Goal: Task Accomplishment & Management: Manage account settings

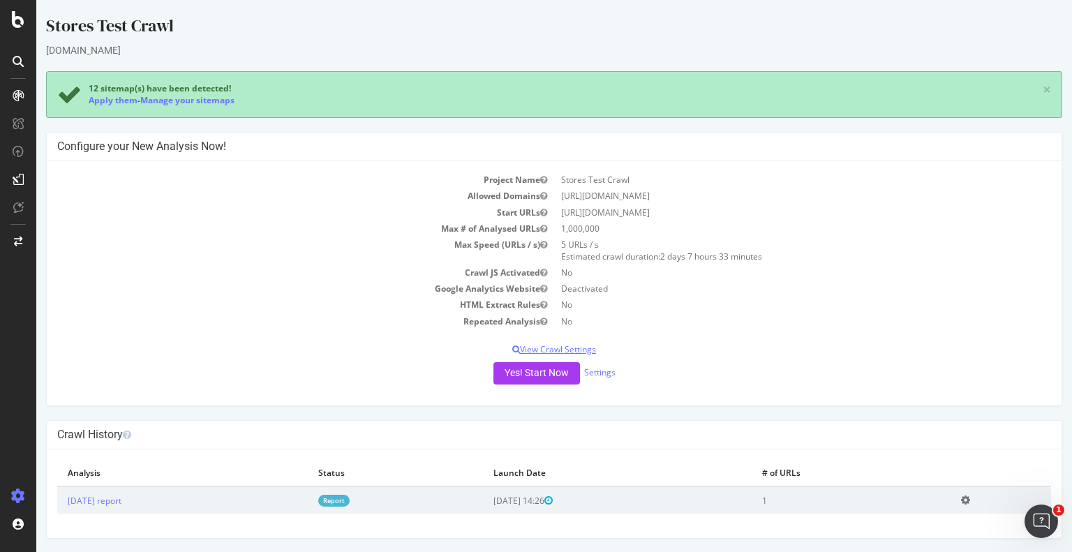
click at [571, 348] on p "View Crawl Settings" at bounding box center [554, 350] width 994 height 12
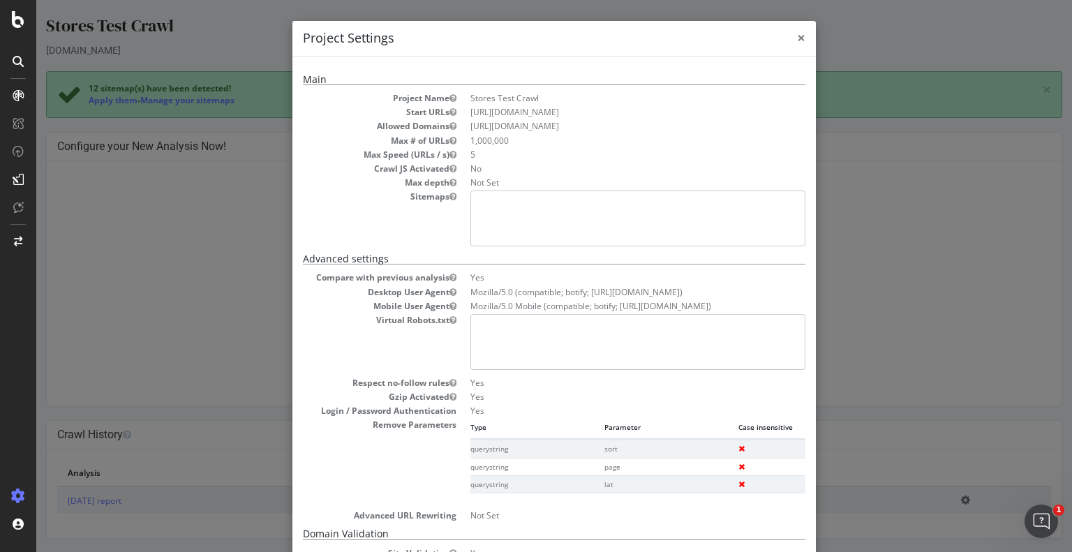
click at [797, 43] on span "×" at bounding box center [801, 38] width 8 height 20
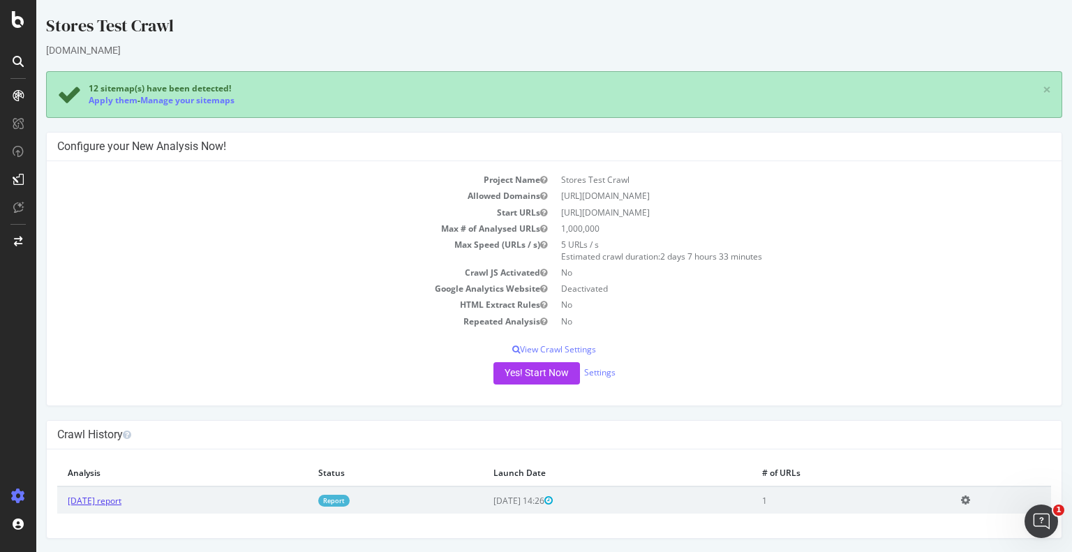
click at [121, 499] on link "2025 Oct. 1st report" at bounding box center [95, 501] width 54 height 12
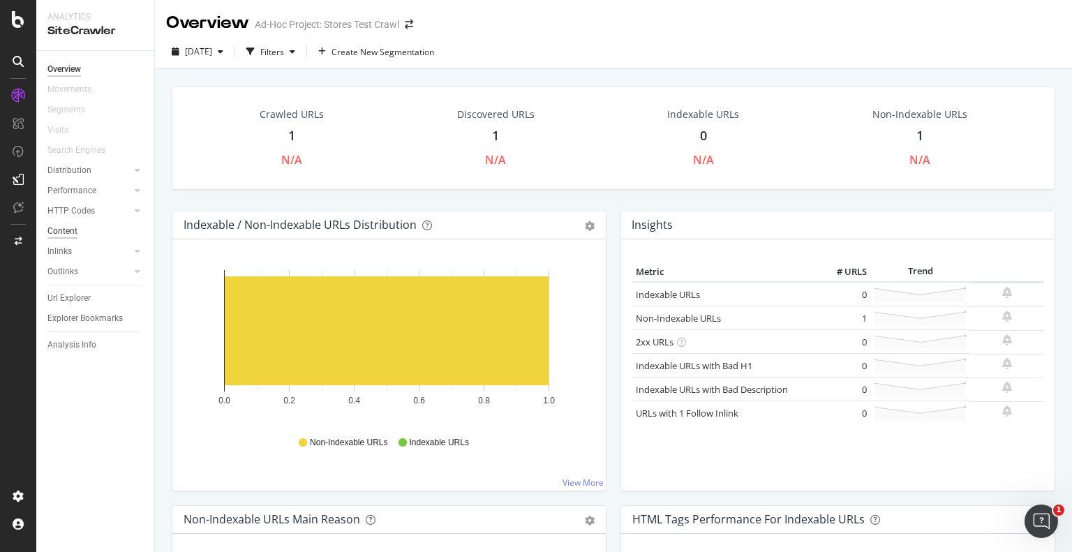
click at [71, 232] on div "Content" at bounding box center [62, 231] width 30 height 15
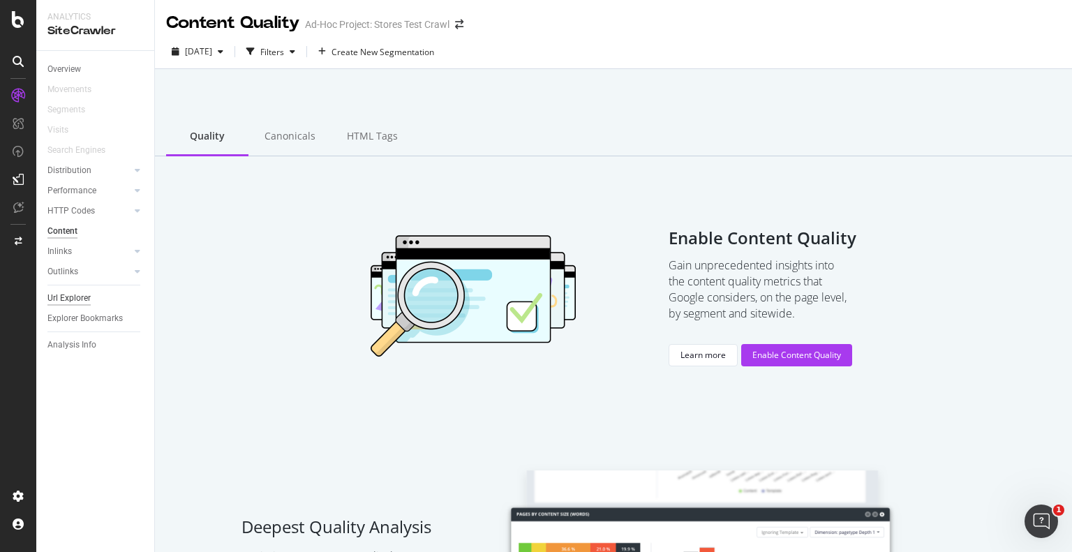
click at [69, 300] on div "Url Explorer" at bounding box center [68, 298] width 43 height 15
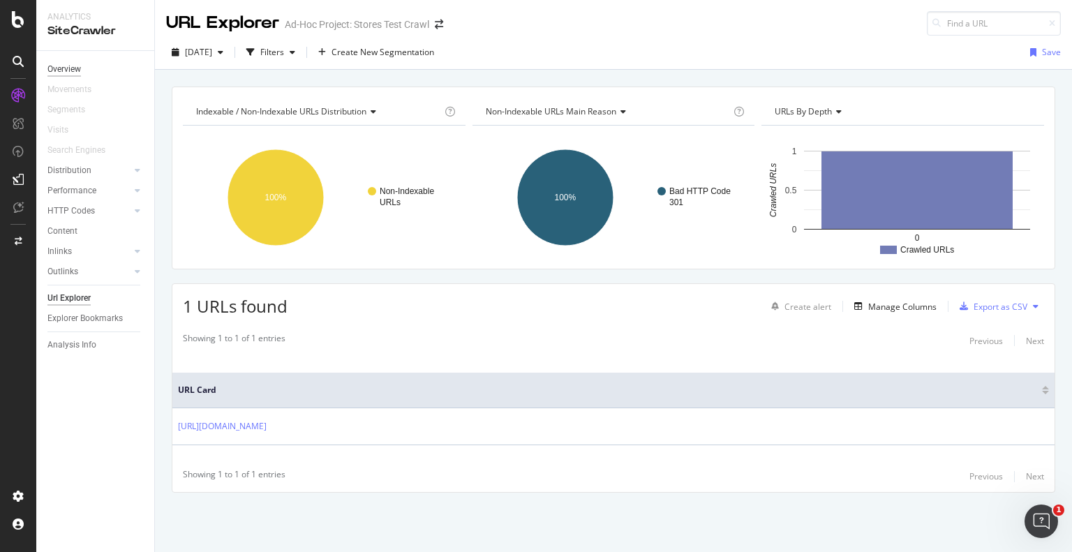
click at [63, 69] on div "Overview" at bounding box center [64, 69] width 34 height 15
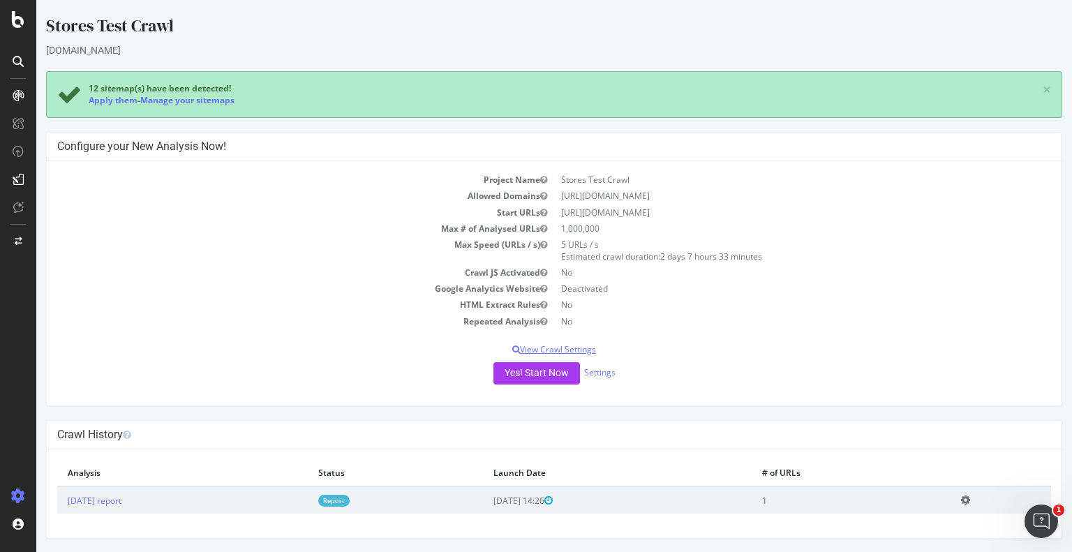
click at [567, 349] on p "View Crawl Settings" at bounding box center [554, 350] width 994 height 12
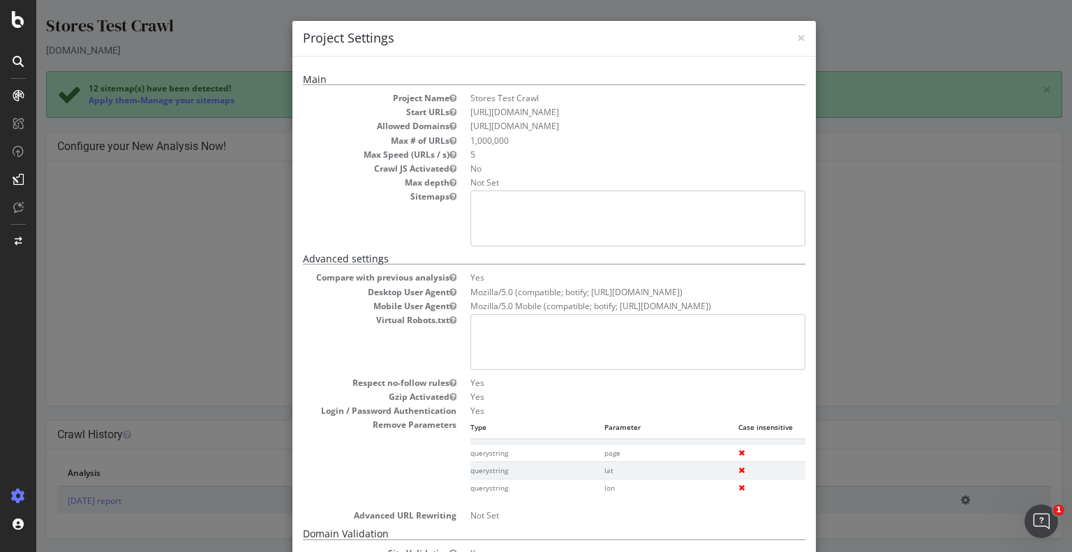
scroll to position [271, 0]
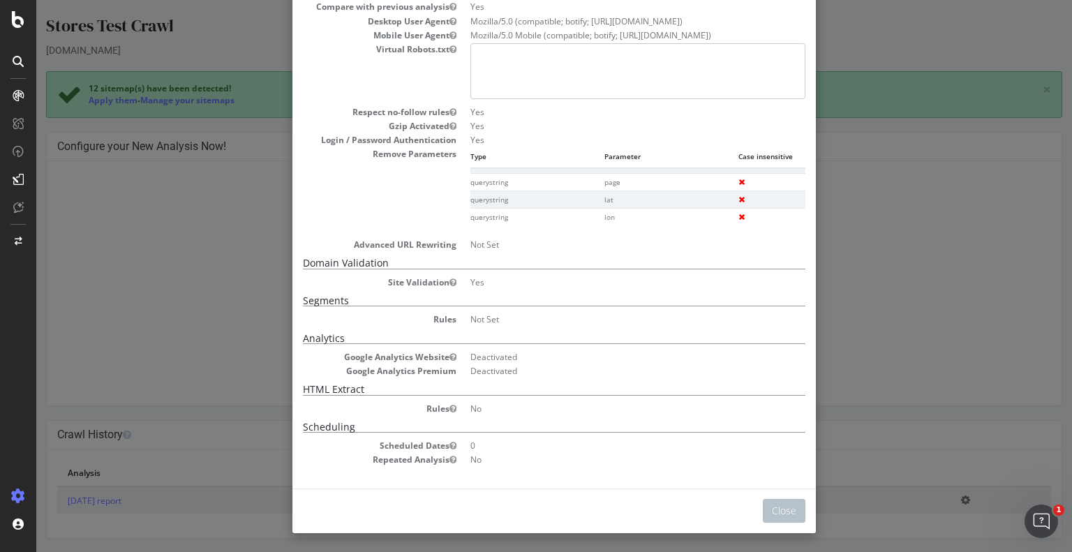
click at [871, 319] on div "× Close Project Settings Main Project Name Stores Test Crawl Start URLs https:/…" at bounding box center [554, 276] width 1036 height 552
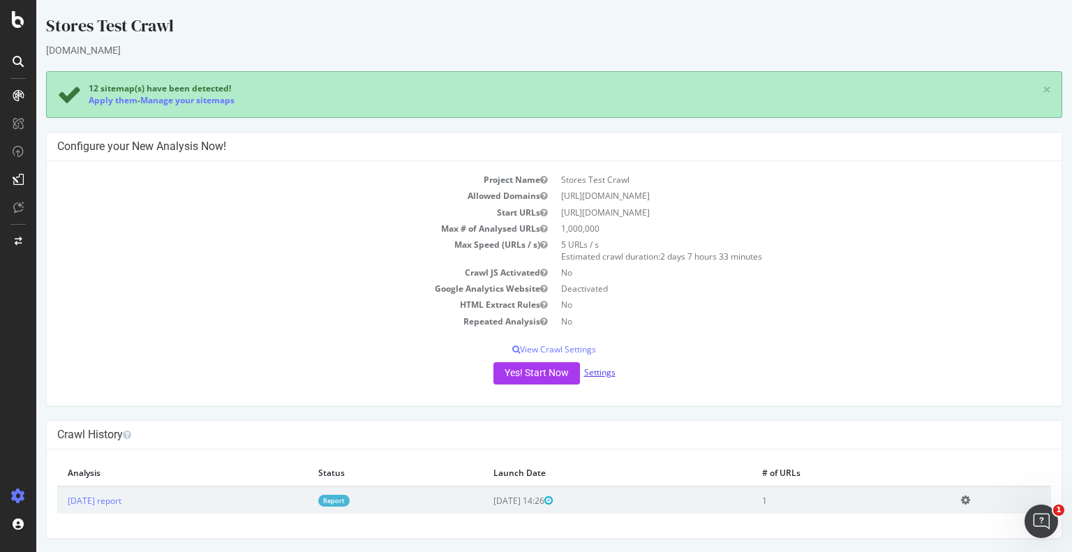
click at [598, 377] on link "Settings" at bounding box center [599, 373] width 31 height 12
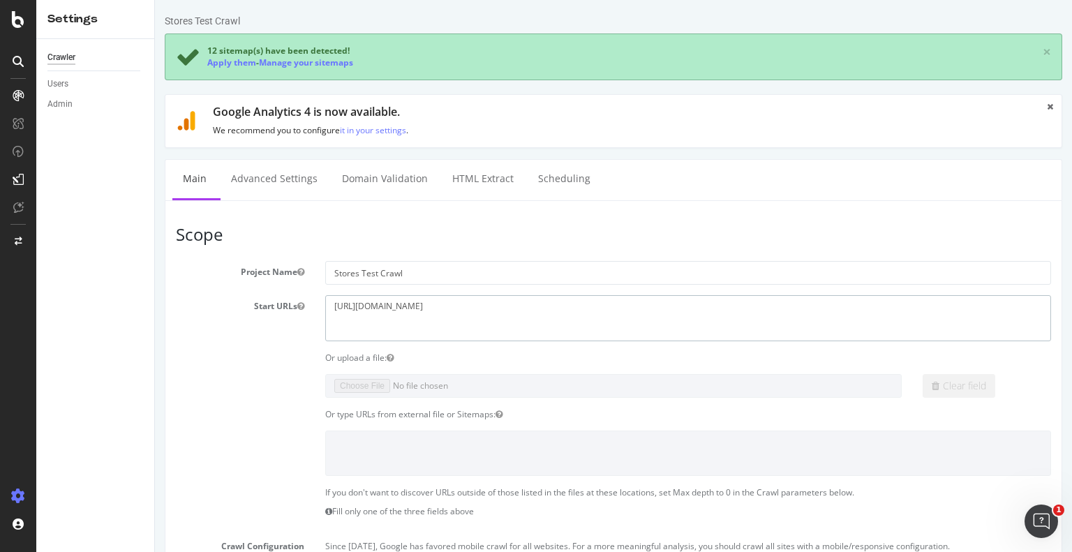
click at [361, 304] on textarea "[URL][DOMAIN_NAME]" at bounding box center [688, 317] width 726 height 45
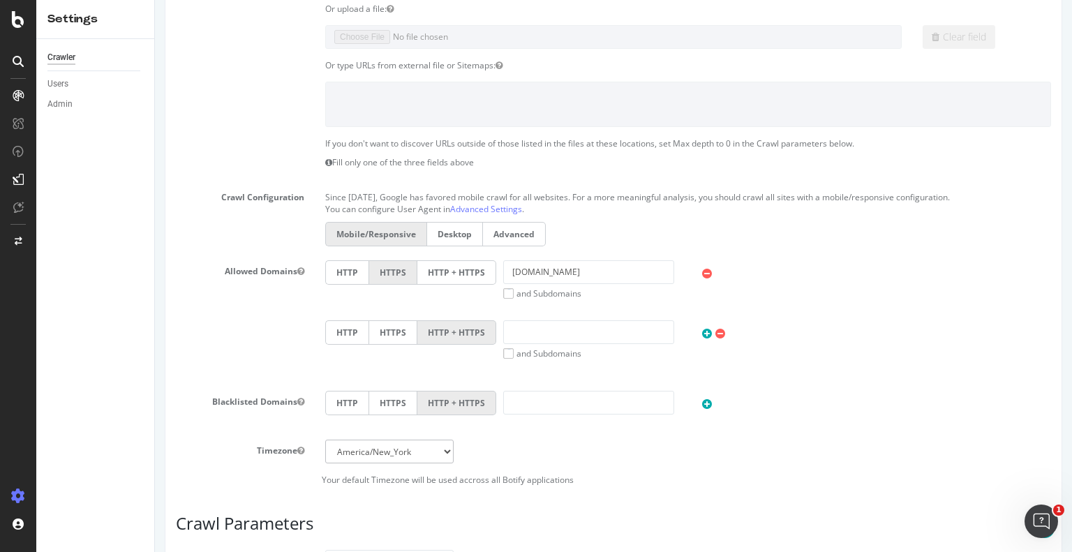
scroll to position [70, 0]
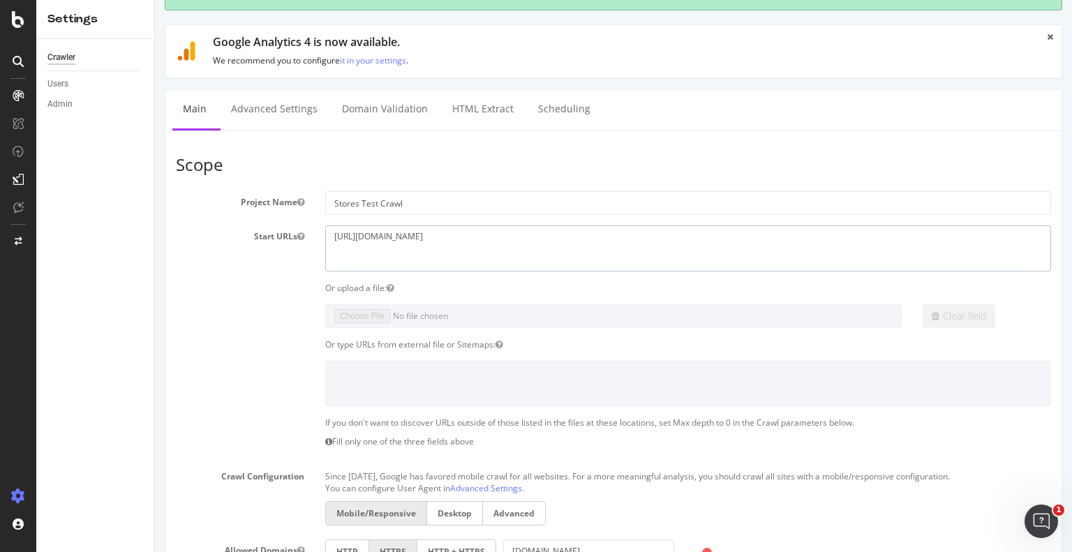
click at [492, 239] on textarea "[URL][DOMAIN_NAME]" at bounding box center [688, 248] width 726 height 45
click at [448, 234] on textarea "[URL][DOMAIN_NAME]" at bounding box center [688, 248] width 726 height 45
type textarea "https://www.t-mobile.com/stores"
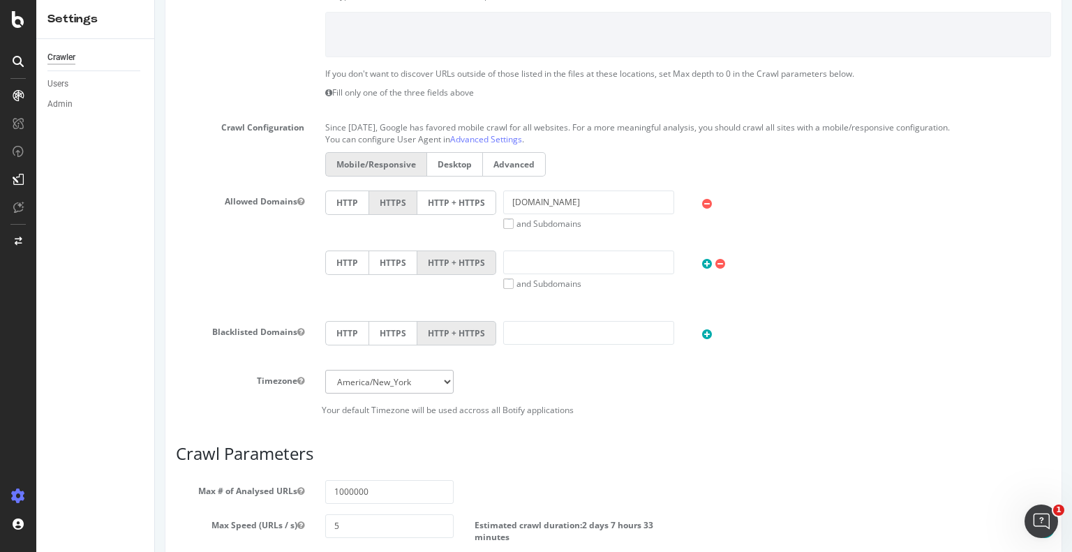
scroll to position [690, 0]
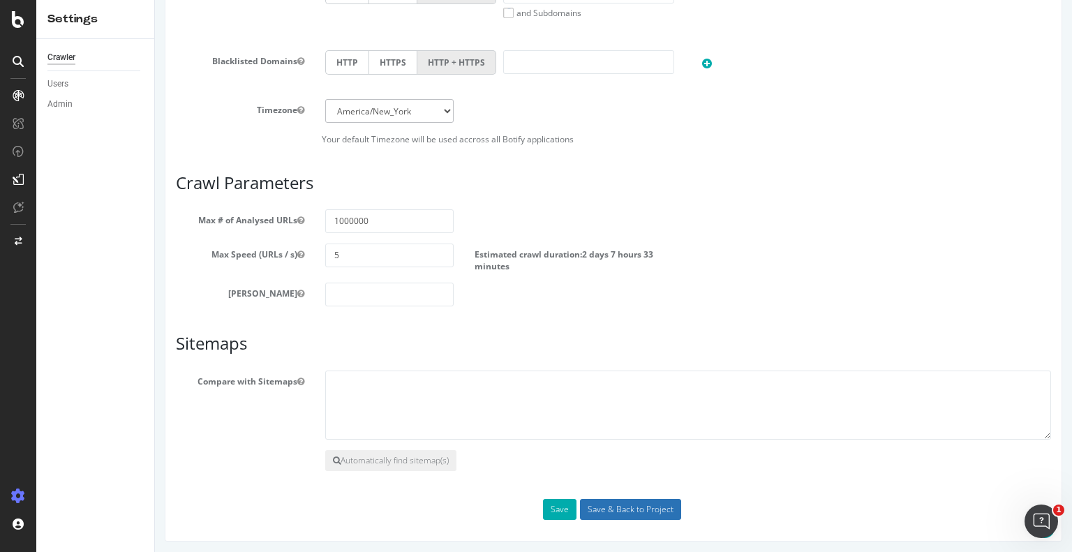
click at [603, 505] on input "Save & Back to Project" at bounding box center [630, 509] width 101 height 21
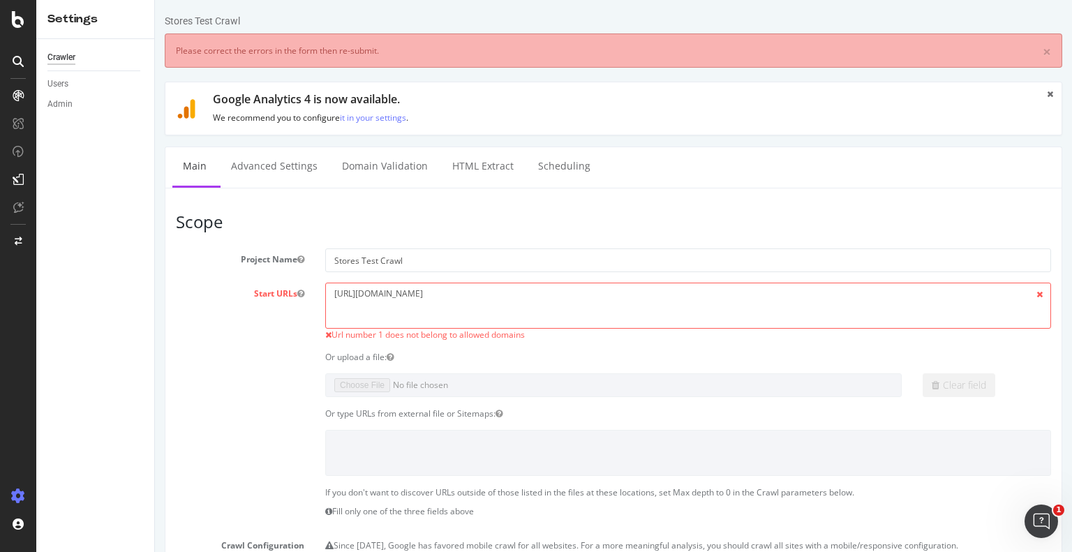
scroll to position [0, 0]
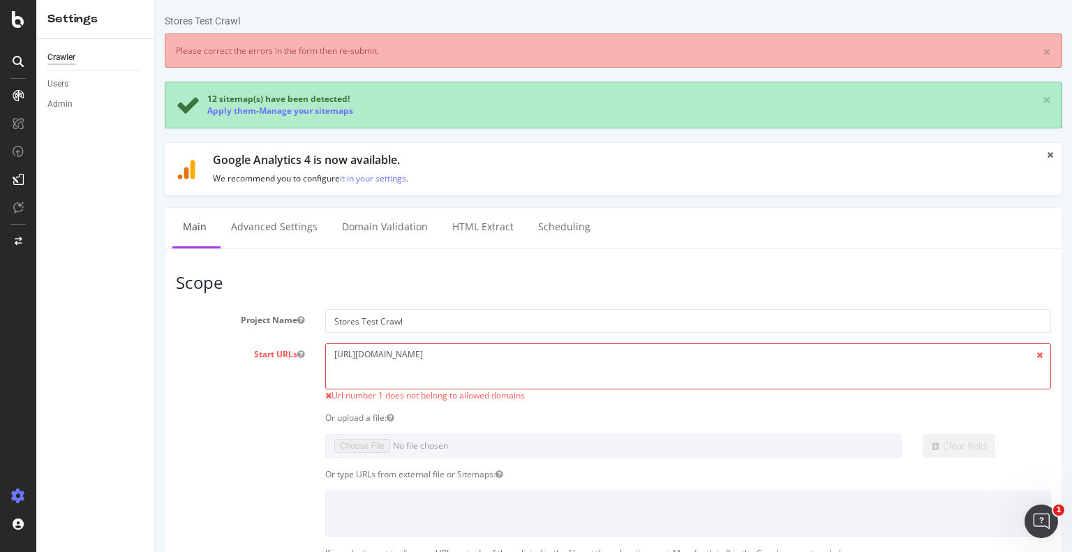
click at [362, 352] on textarea "https://www.t-mobile.com/stores" at bounding box center [688, 366] width 726 height 45
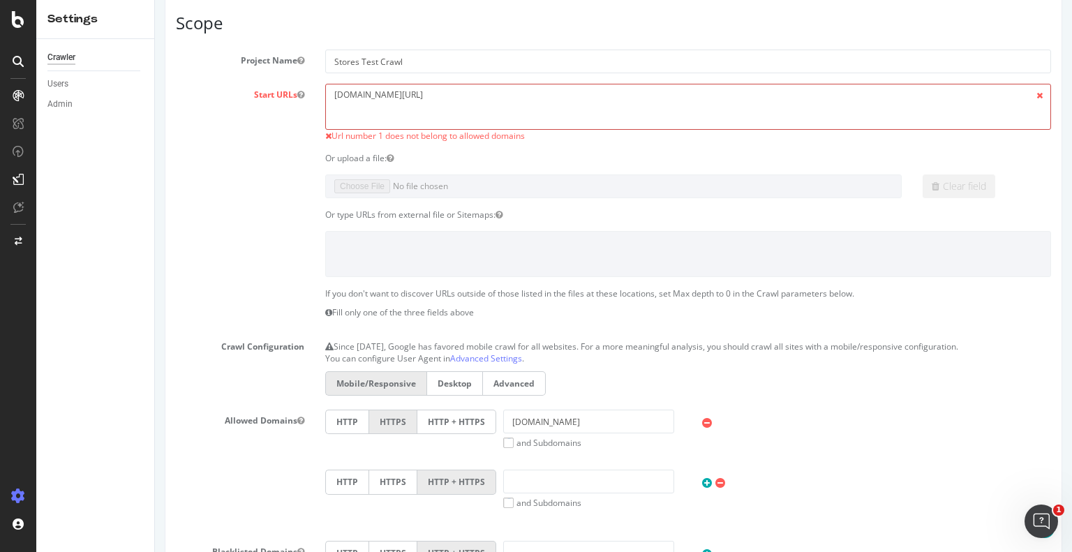
scroll to position [349, 0]
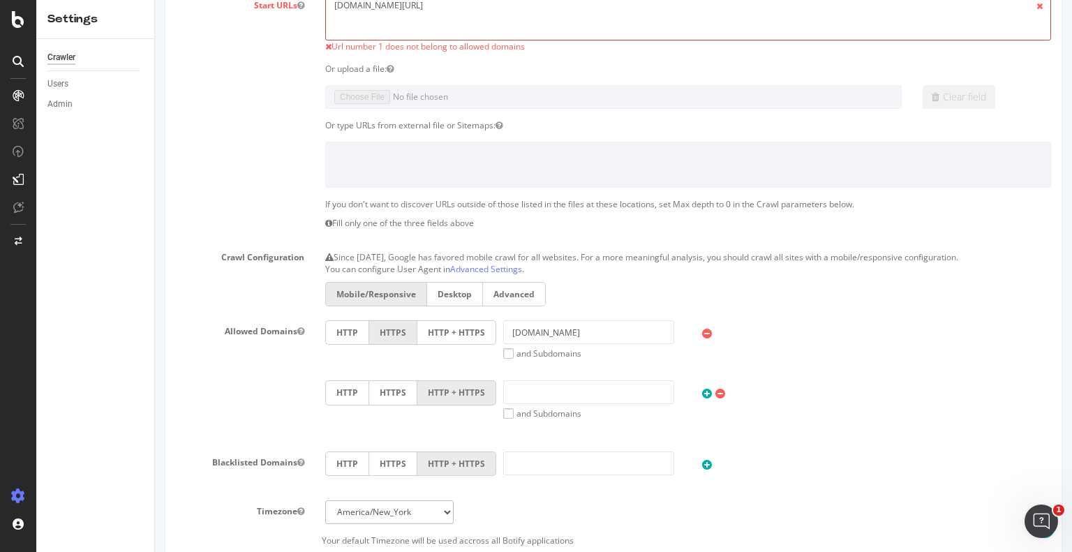
type textarea "www.t-mobile.com/stores"
click at [505, 323] on input "[DOMAIN_NAME]" at bounding box center [588, 332] width 171 height 24
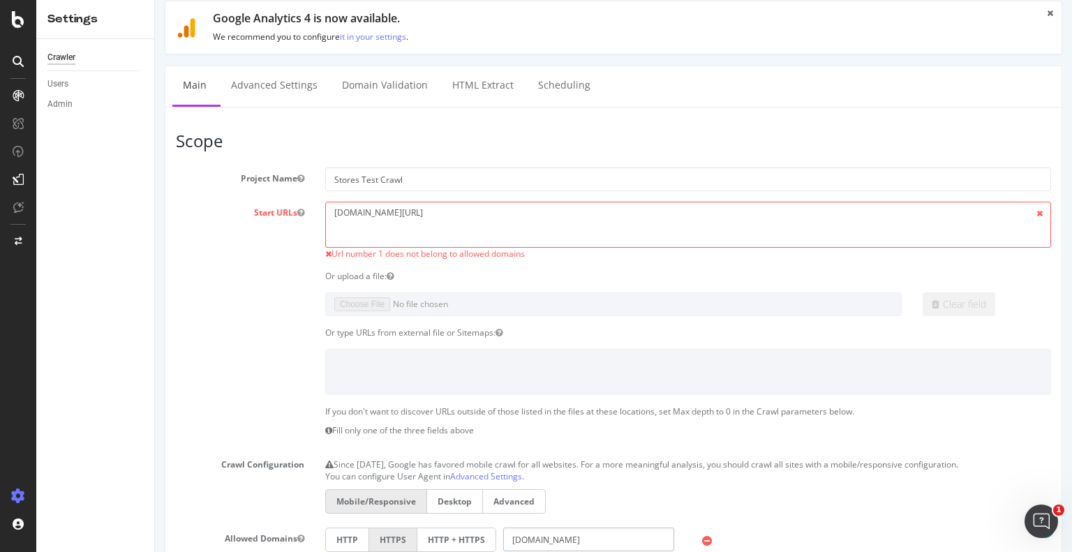
scroll to position [140, 0]
type input "www.t-mobile.com"
click at [334, 209] on textarea "https://www.t-mobile.com/stores" at bounding box center [688, 226] width 726 height 45
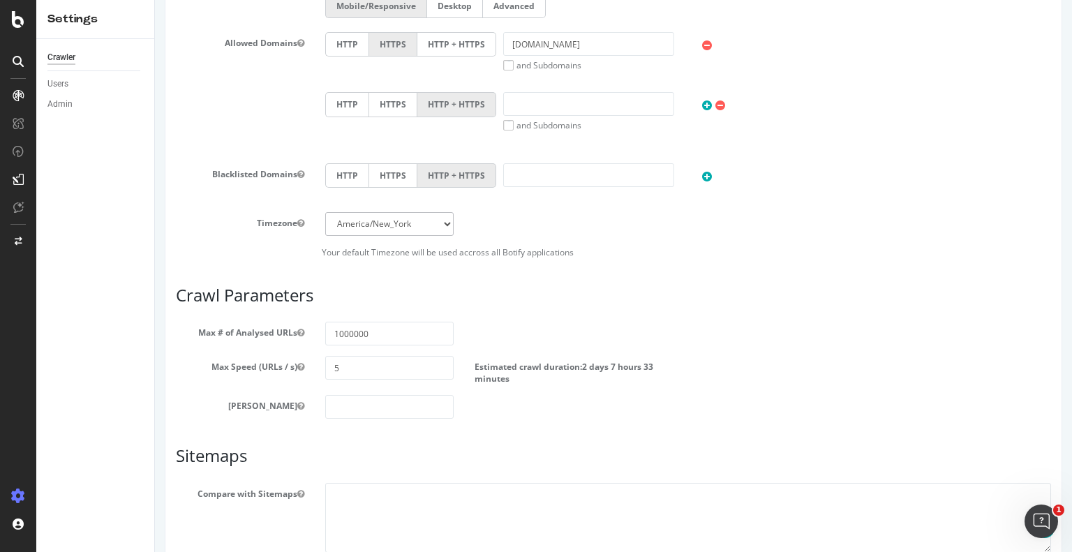
scroll to position [750, 0]
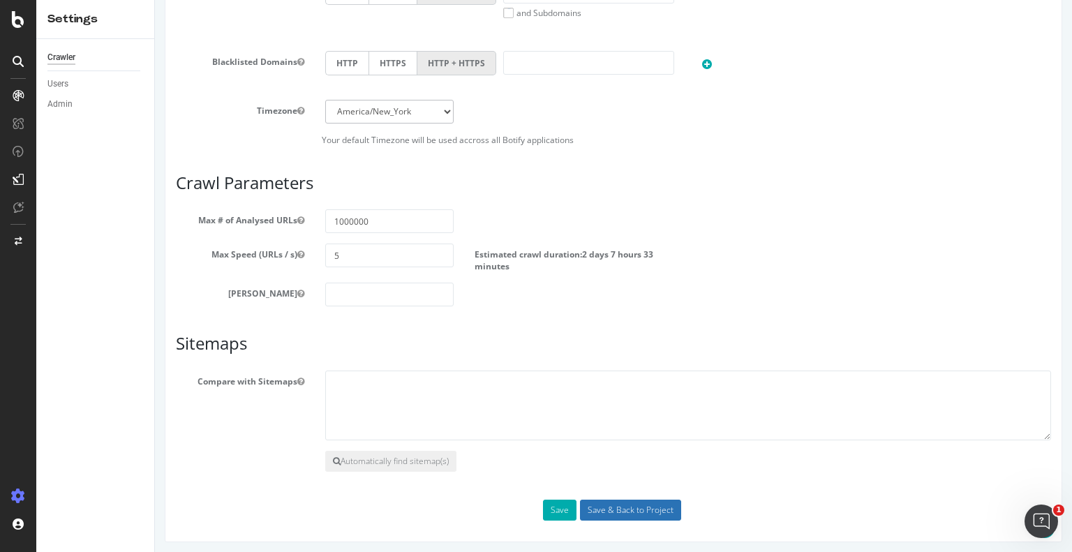
type textarea "https://www.t-mobile.com/stores"
click at [603, 502] on input "Save & Back to Project" at bounding box center [630, 510] width 101 height 21
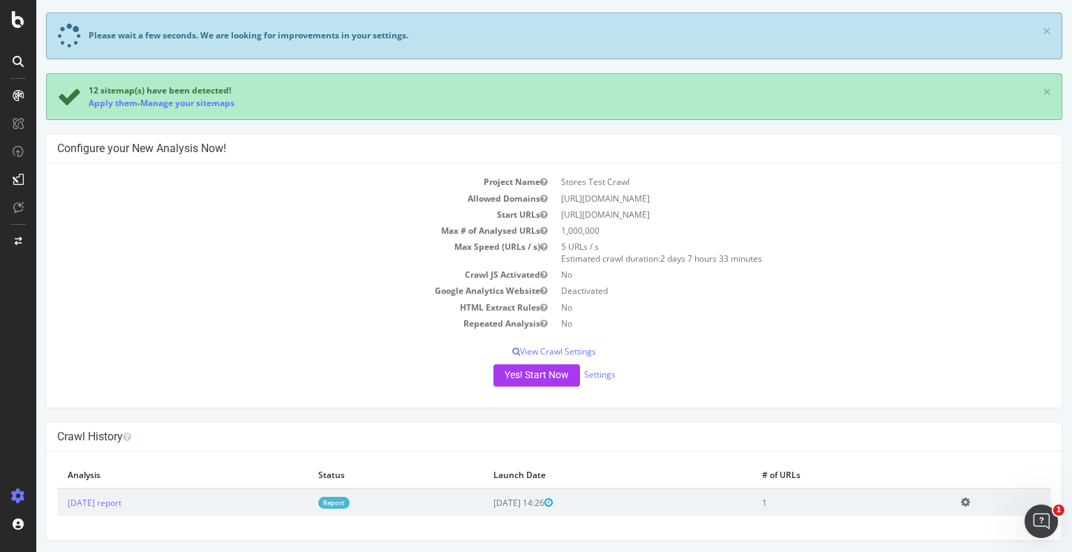
scroll to position [108, 0]
click at [969, 499] on icon at bounding box center [965, 501] width 9 height 10
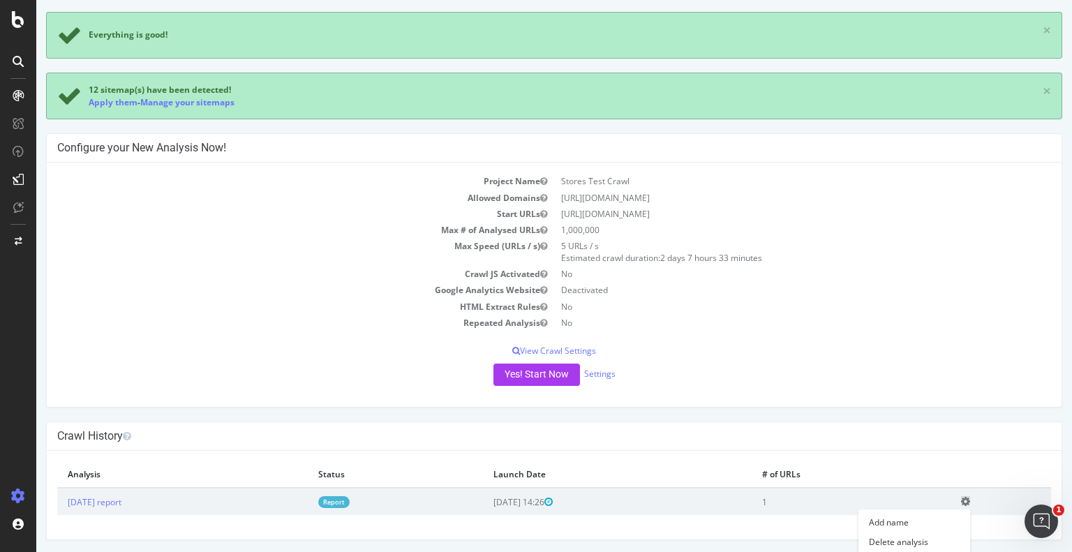
click at [885, 447] on div "Crawl History" at bounding box center [554, 436] width 1015 height 29
click at [533, 373] on button "Yes! Start Now" at bounding box center [537, 375] width 87 height 22
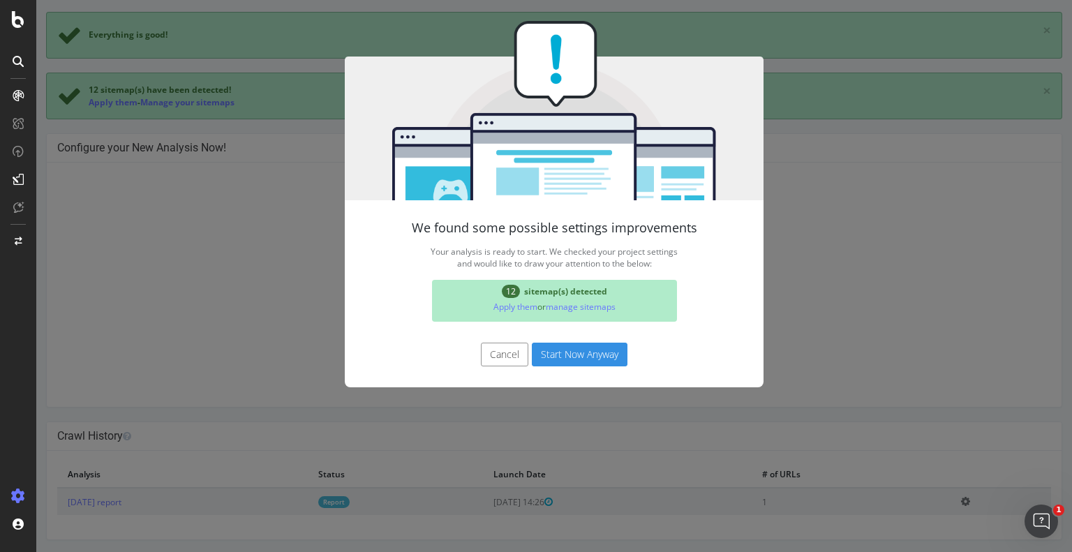
click at [552, 352] on button "Start Now Anyway" at bounding box center [580, 355] width 96 height 24
